Goal: Find specific page/section: Find specific page/section

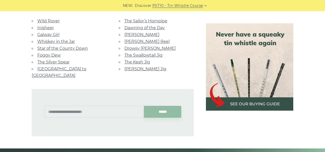
scroll to position [334, 0]
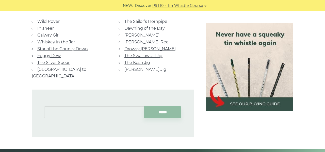
click at [49, 106] on input "text" at bounding box center [94, 112] width 100 height 12
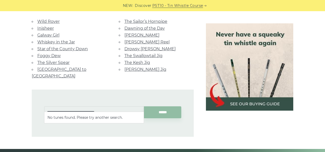
click at [144, 106] on input "******" at bounding box center [163, 112] width 38 height 12
type input "*"
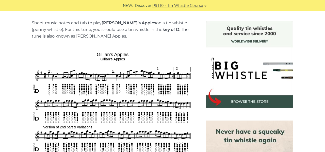
scroll to position [125, 0]
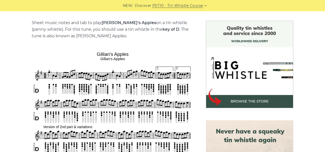
click at [242, 100] on img at bounding box center [249, 64] width 87 height 87
